Goal: Check status: Check status

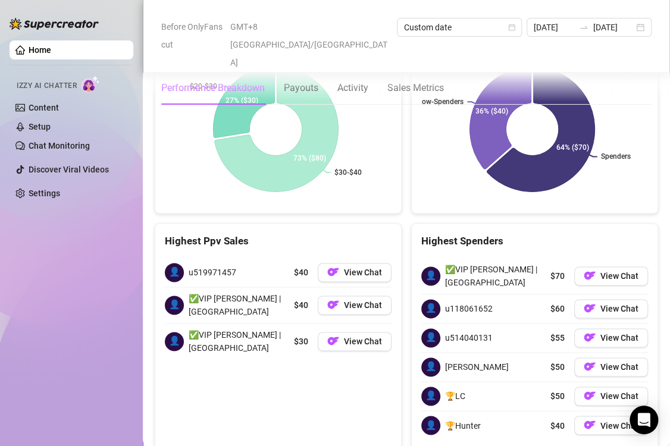
click at [649, 375] on div "Highest Spenders 👤 ✅VIP [PERSON_NAME] | [GEOGRAPHIC_DATA] $70 View Chat 👤 u1180…" at bounding box center [535, 336] width 257 height 227
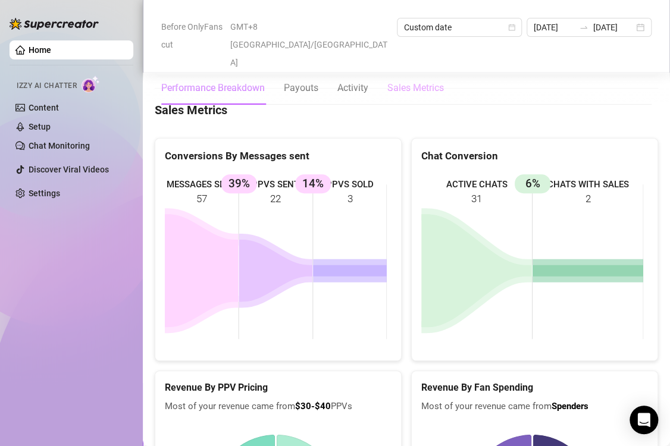
scroll to position [1685, 0]
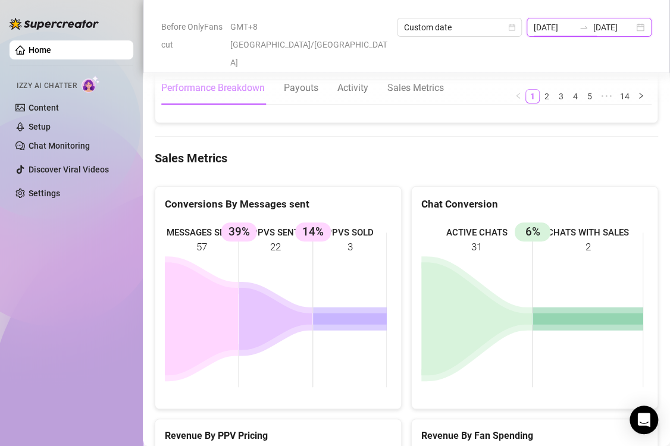
click at [534, 26] on input "[DATE]" at bounding box center [554, 27] width 40 height 13
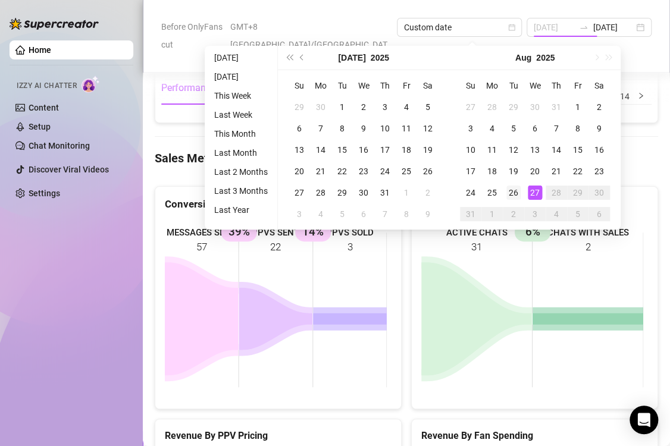
click at [513, 194] on div "26" at bounding box center [514, 193] width 14 height 14
type input "[DATE]"
click at [513, 194] on div "26" at bounding box center [514, 193] width 14 height 14
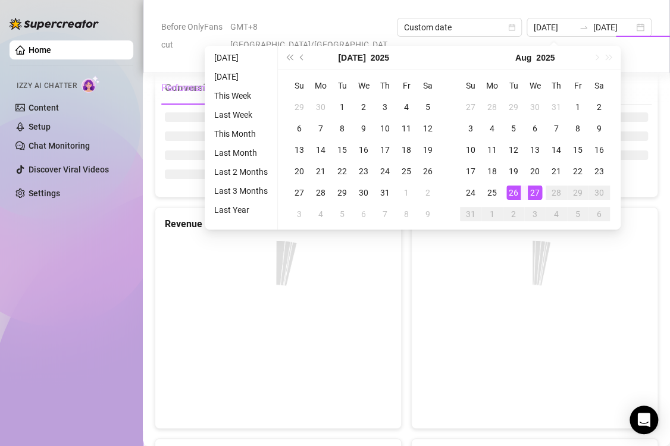
type input "[DATE]"
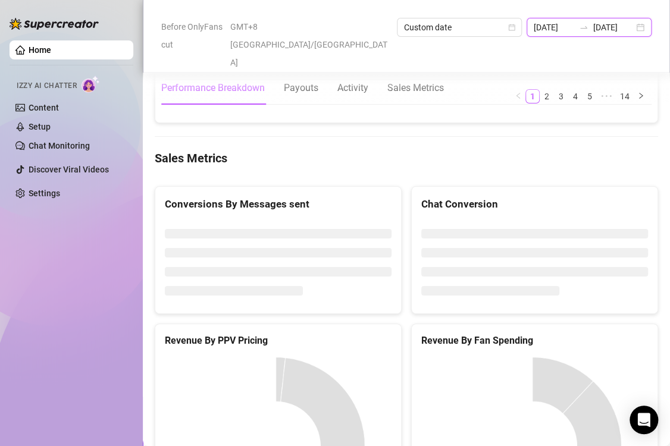
click at [534, 27] on input "[DATE]" at bounding box center [554, 27] width 40 height 13
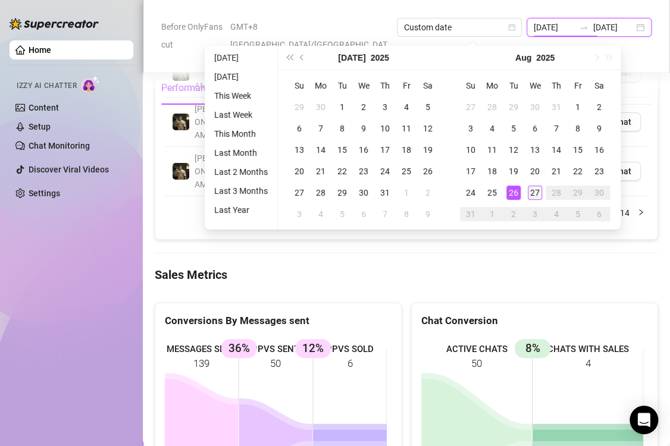
scroll to position [1685, 0]
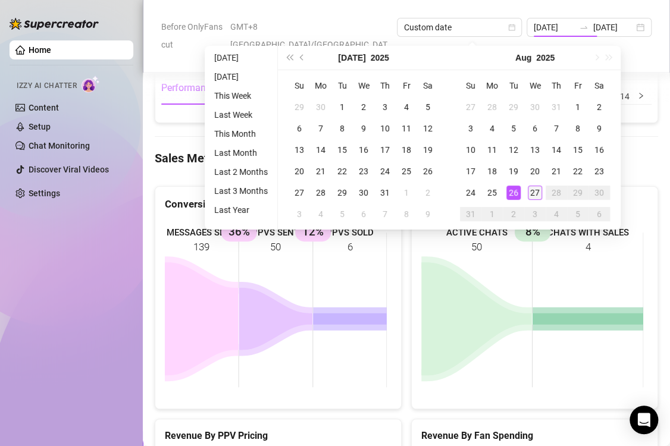
click at [531, 187] on div "27" at bounding box center [535, 193] width 14 height 14
click at [532, 187] on div "27" at bounding box center [535, 193] width 14 height 14
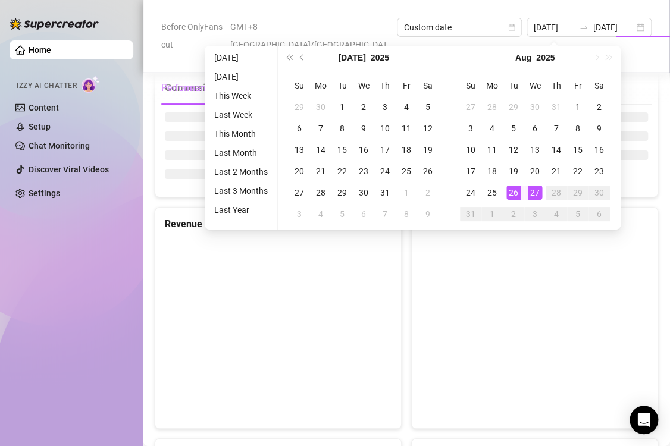
type input "[DATE]"
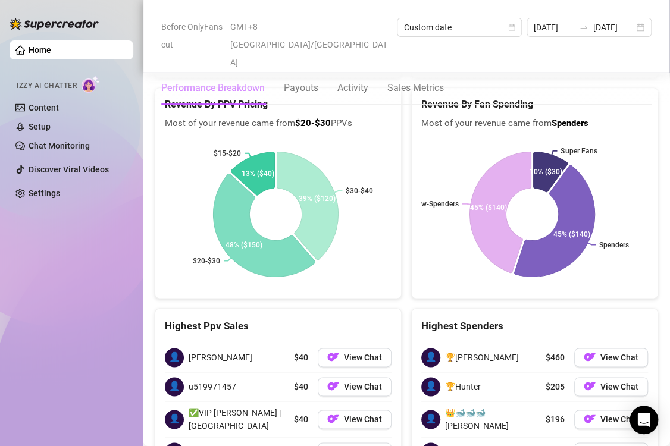
scroll to position [2116, 0]
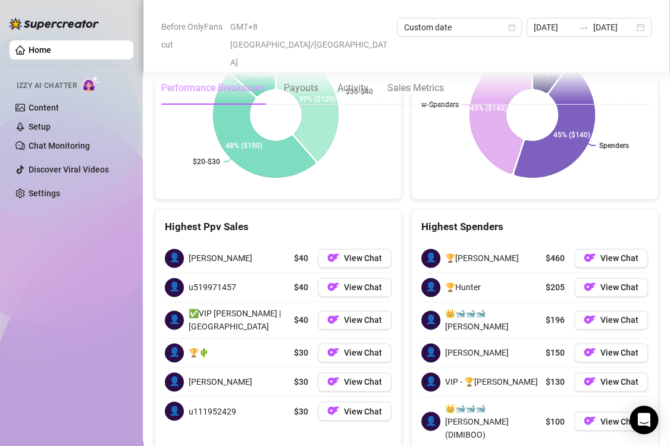
click at [349, 219] on div "Highest Ppv Sales" at bounding box center [278, 227] width 227 height 16
click at [382, 219] on div "Highest Ppv Sales" at bounding box center [278, 227] width 227 height 16
click at [362, 219] on div "Highest Ppv Sales" at bounding box center [278, 227] width 227 height 16
click at [111, 246] on div "Home Izzy AI Chatter Content Setup Chat Monitoring Discover Viral Videos Settin…" at bounding box center [72, 218] width 124 height 436
click at [534, 26] on input "[DATE]" at bounding box center [554, 27] width 40 height 13
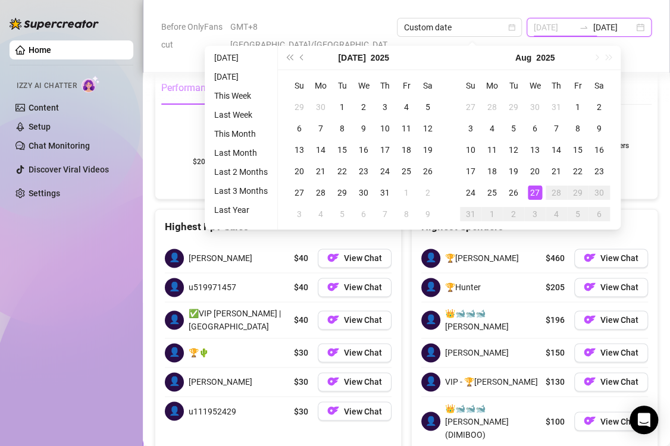
type input "[DATE]"
click at [534, 192] on div "27" at bounding box center [535, 193] width 14 height 14
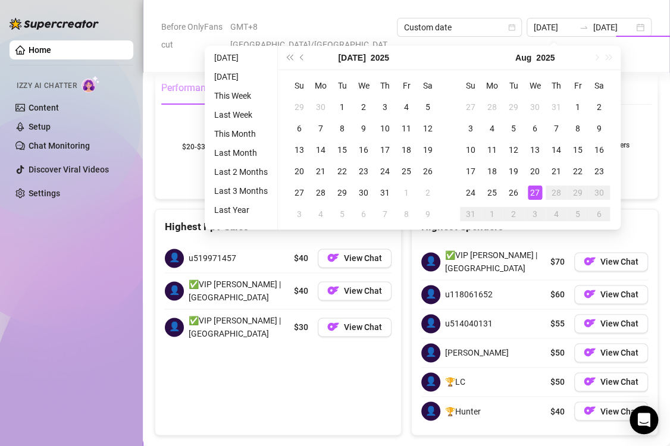
type input "[DATE]"
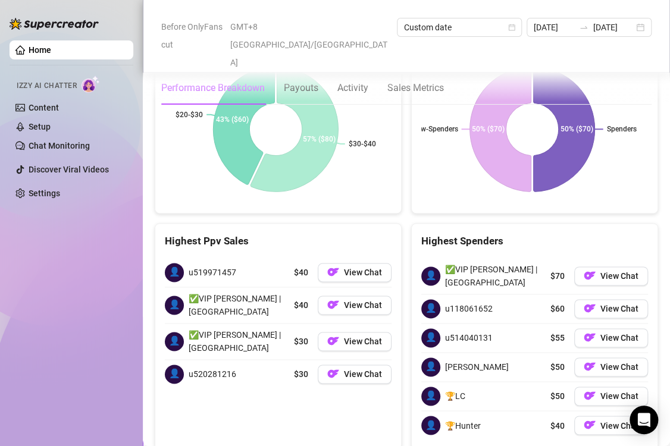
click at [362, 233] on div "Highest Ppv Sales" at bounding box center [278, 241] width 227 height 16
click at [197, 143] on rect at bounding box center [276, 129] width 222 height 149
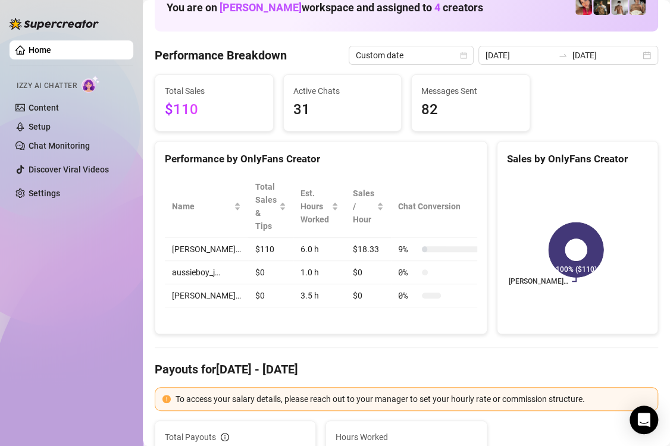
scroll to position [0, 0]
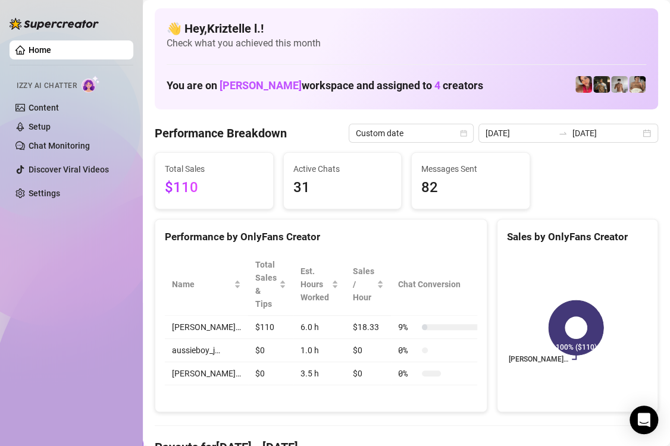
click at [115, 242] on div "Home Izzy AI Chatter Content Setup Chat Monitoring Discover Viral Videos Settin…" at bounding box center [72, 218] width 124 height 436
